Goal: Obtain resource: Download file/media

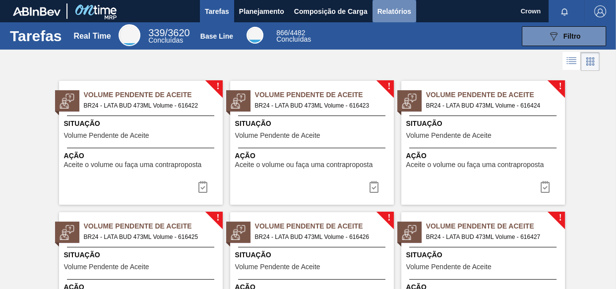
drag, startPoint x: 399, startPoint y: 8, endPoint x: 404, endPoint y: 19, distance: 11.8
click at [401, 9] on span "Relatórios" at bounding box center [394, 11] width 34 height 12
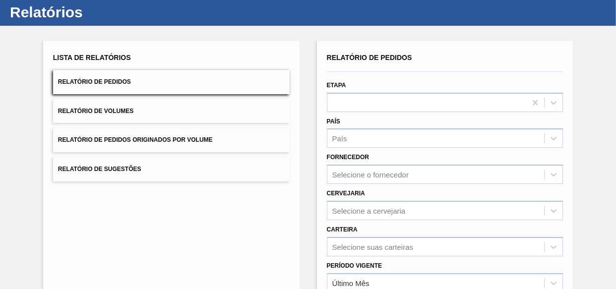
scroll to position [45, 0]
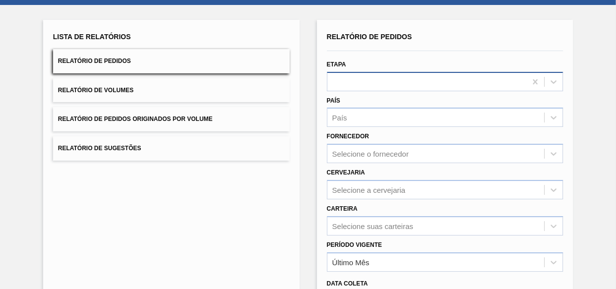
click at [450, 80] on div at bounding box center [426, 81] width 199 height 14
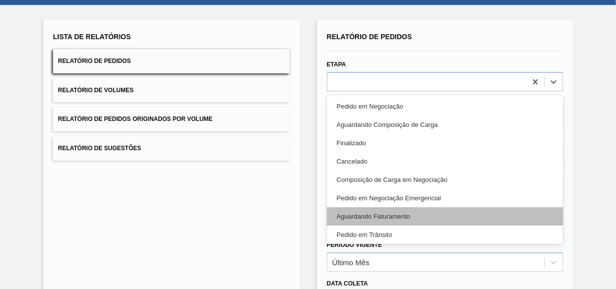
click at [371, 215] on div "Aguardando Faturamento" at bounding box center [445, 216] width 236 height 18
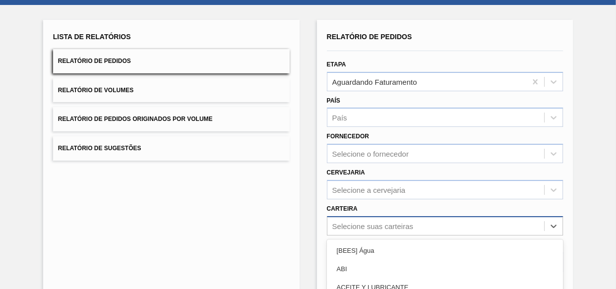
click at [415, 223] on div "option Açúcar Líquido focused, 5 of 101. 101 results available. Use Up and Down…" at bounding box center [445, 225] width 236 height 19
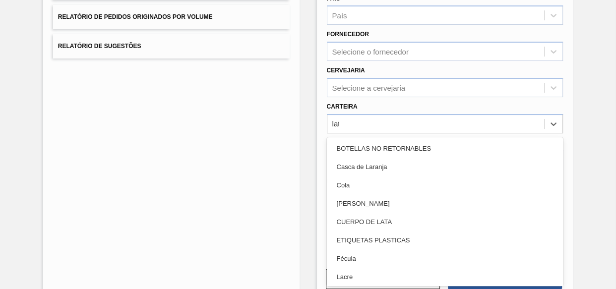
type input "lata"
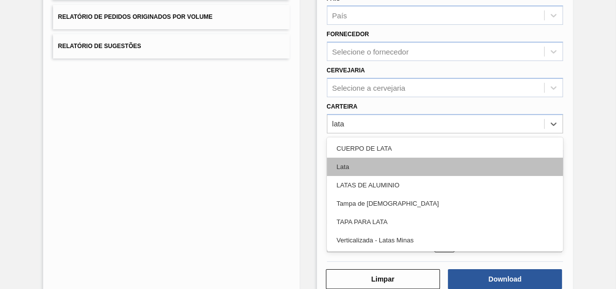
click at [338, 163] on div "Lata" at bounding box center [445, 167] width 236 height 18
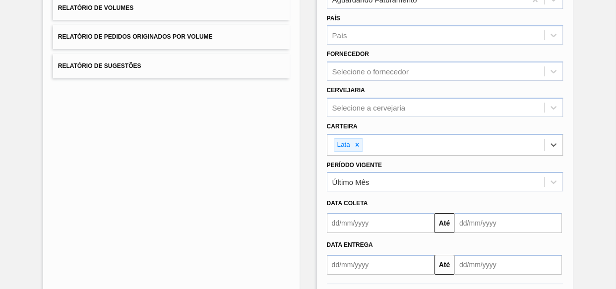
scroll to position [172, 0]
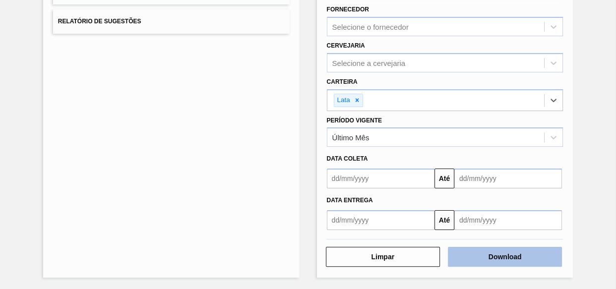
click at [498, 262] on button "Download" at bounding box center [505, 257] width 114 height 20
click at [533, 253] on button "Download" at bounding box center [505, 257] width 114 height 20
